Goal: Find specific page/section: Find specific page/section

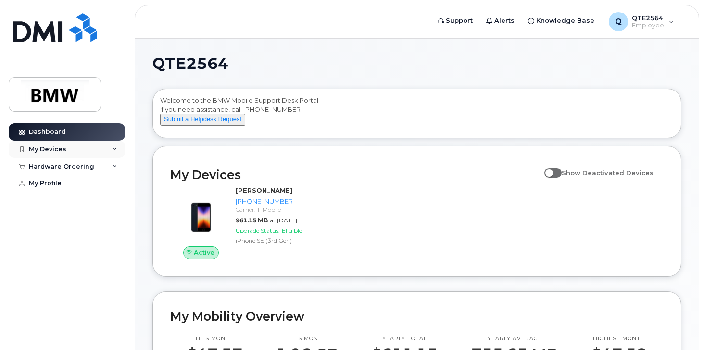
click at [111, 150] on div "My Devices" at bounding box center [67, 148] width 116 height 17
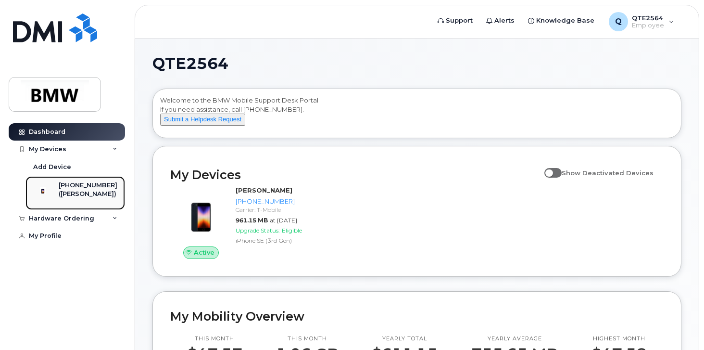
click at [90, 188] on div "[PHONE_NUMBER]" at bounding box center [88, 185] width 59 height 9
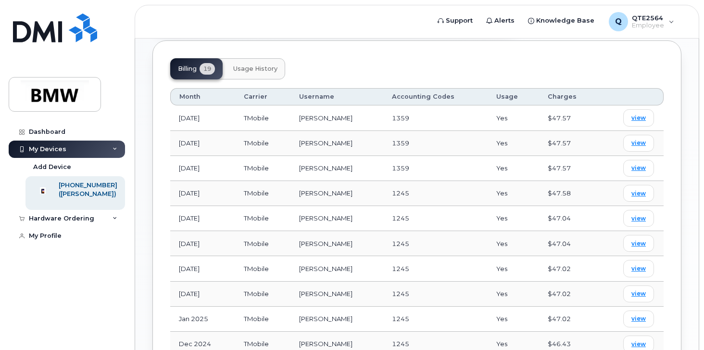
scroll to position [390, 0]
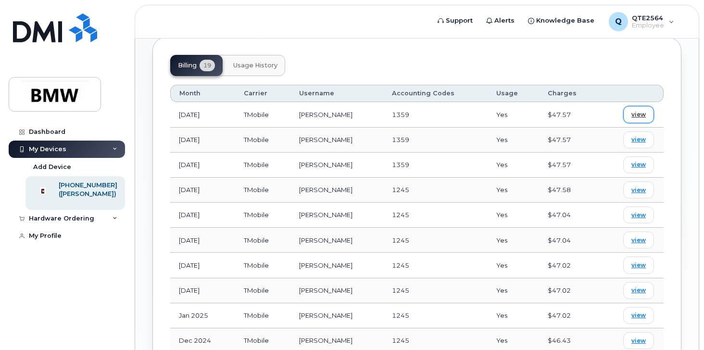
click at [640, 110] on span "view" at bounding box center [638, 114] width 14 height 9
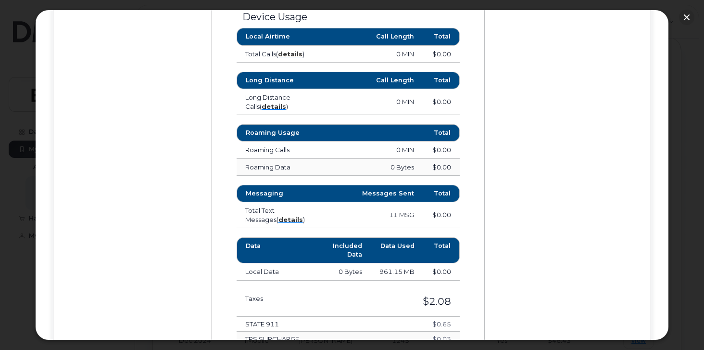
scroll to position [582, 0]
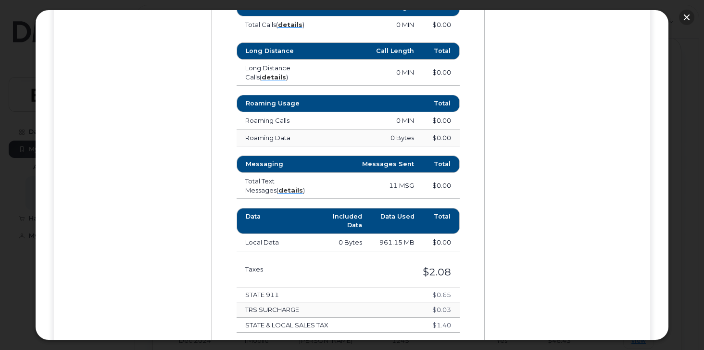
click at [685, 15] on button "button" at bounding box center [686, 17] width 15 height 15
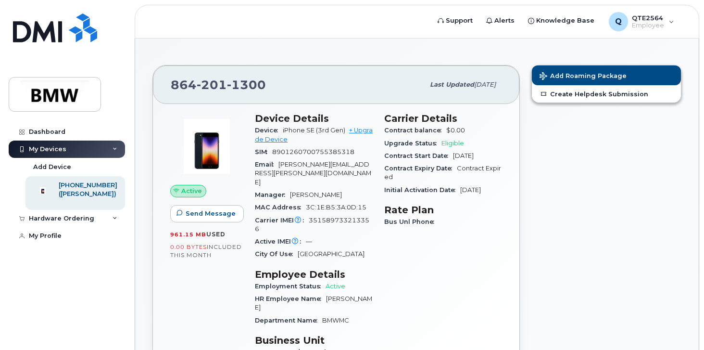
scroll to position [0, 0]
